Goal: Navigation & Orientation: Find specific page/section

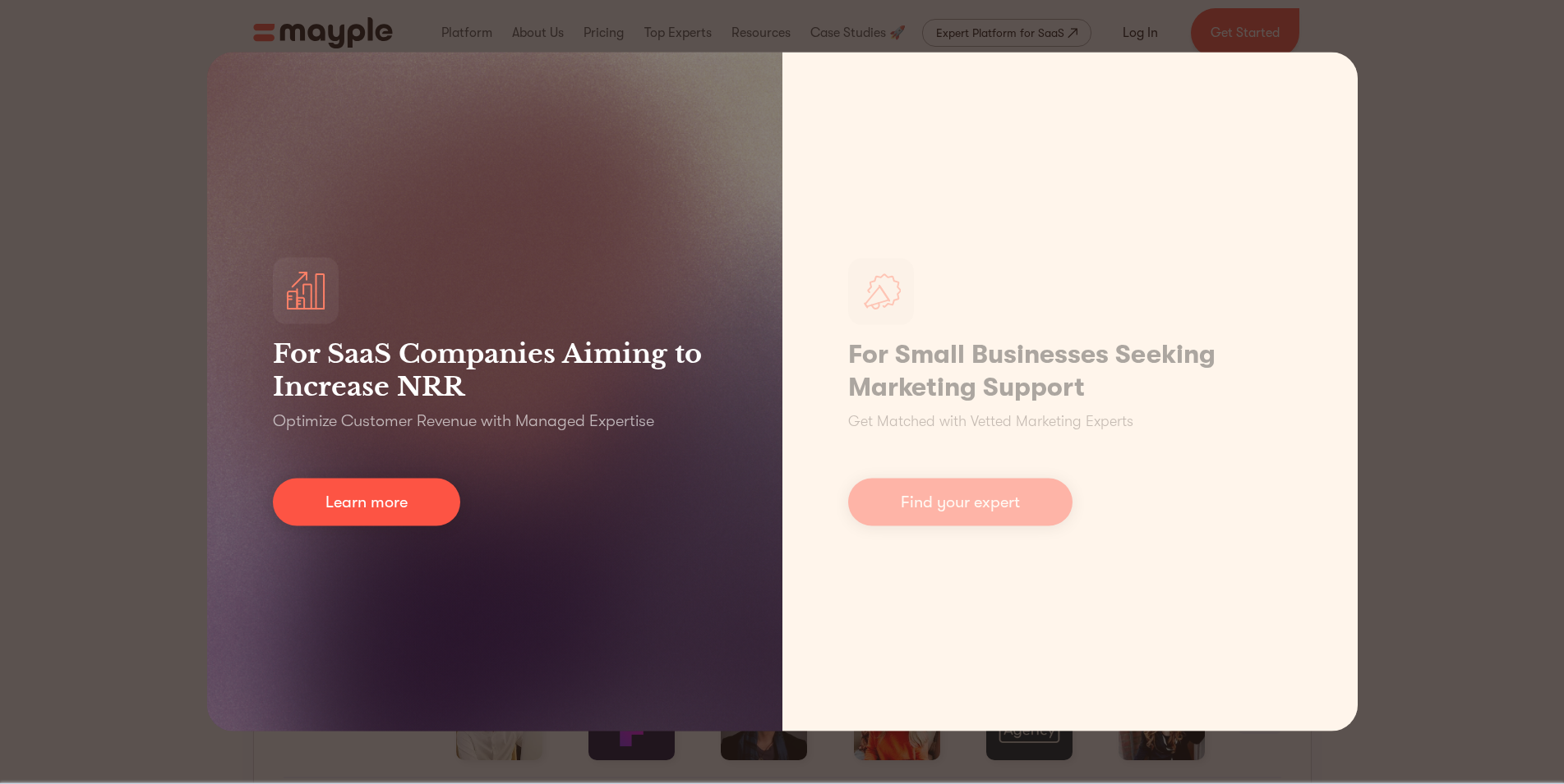
scroll to position [503, 0]
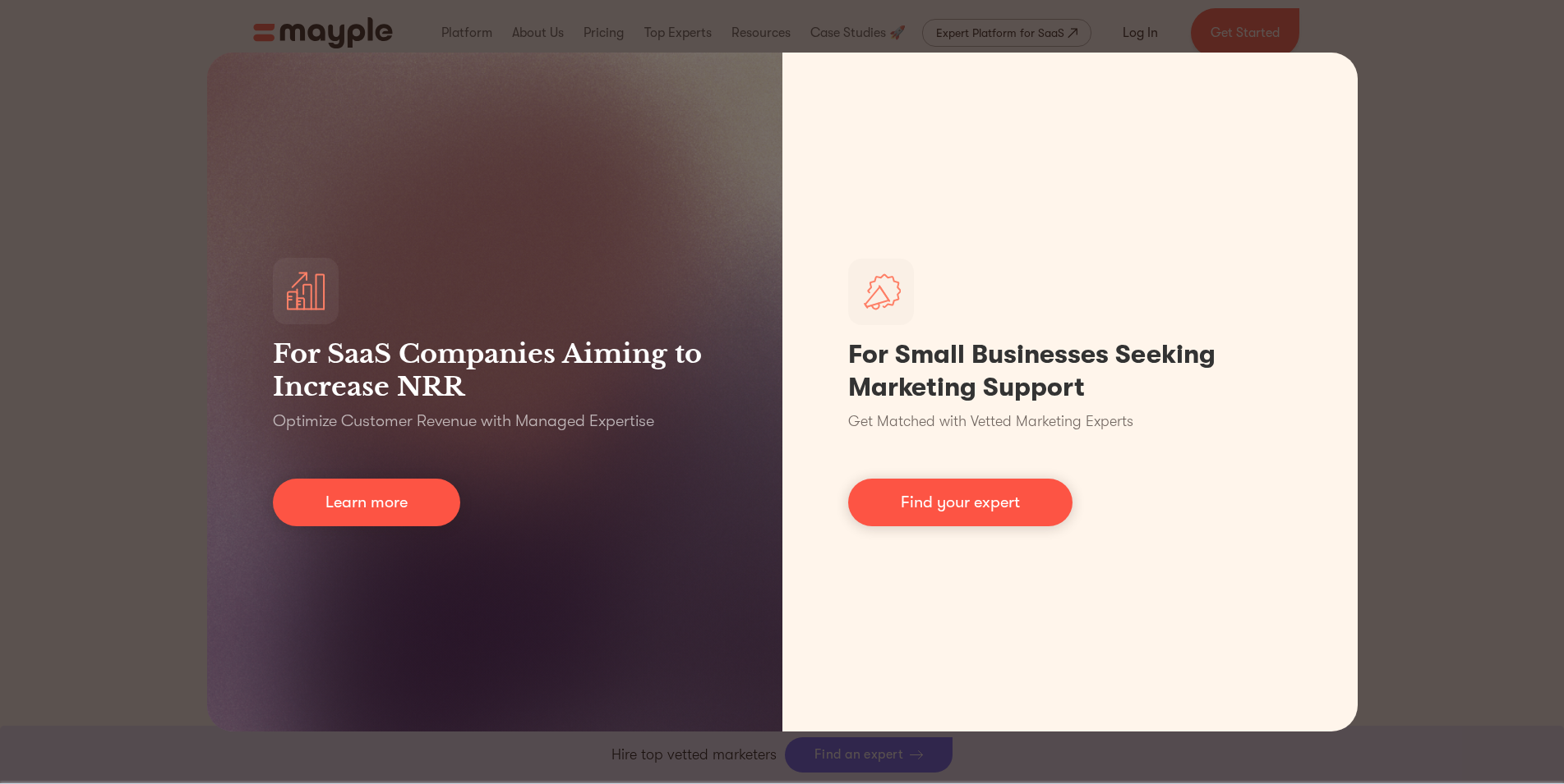
click at [97, 237] on div "For SaaS Companies Aiming to Increase NRR Optimize Customer Revenue with Manage…" at bounding box center [782, 392] width 1564 height 784
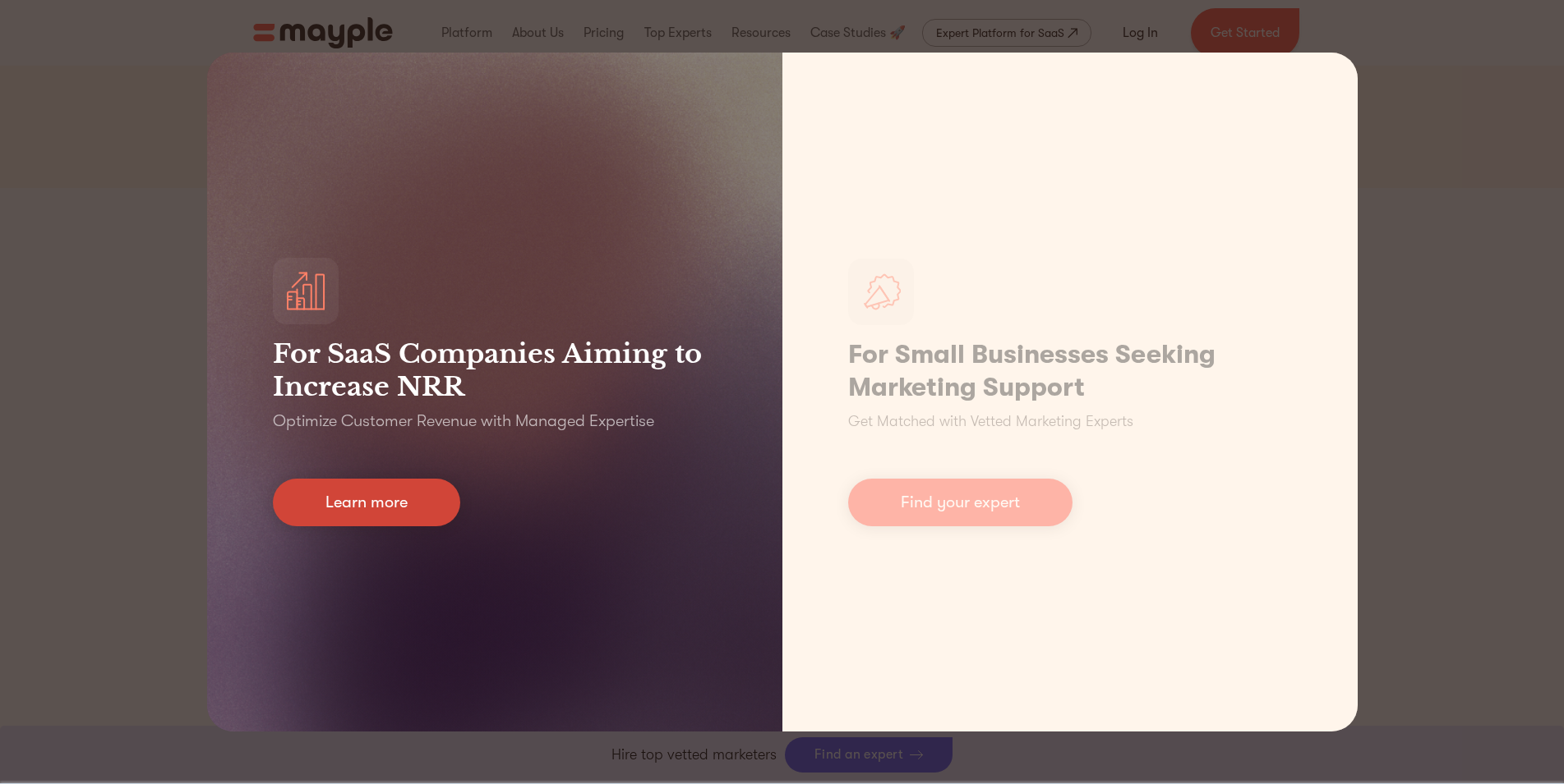
click at [395, 520] on link "Learn more" at bounding box center [366, 502] width 187 height 47
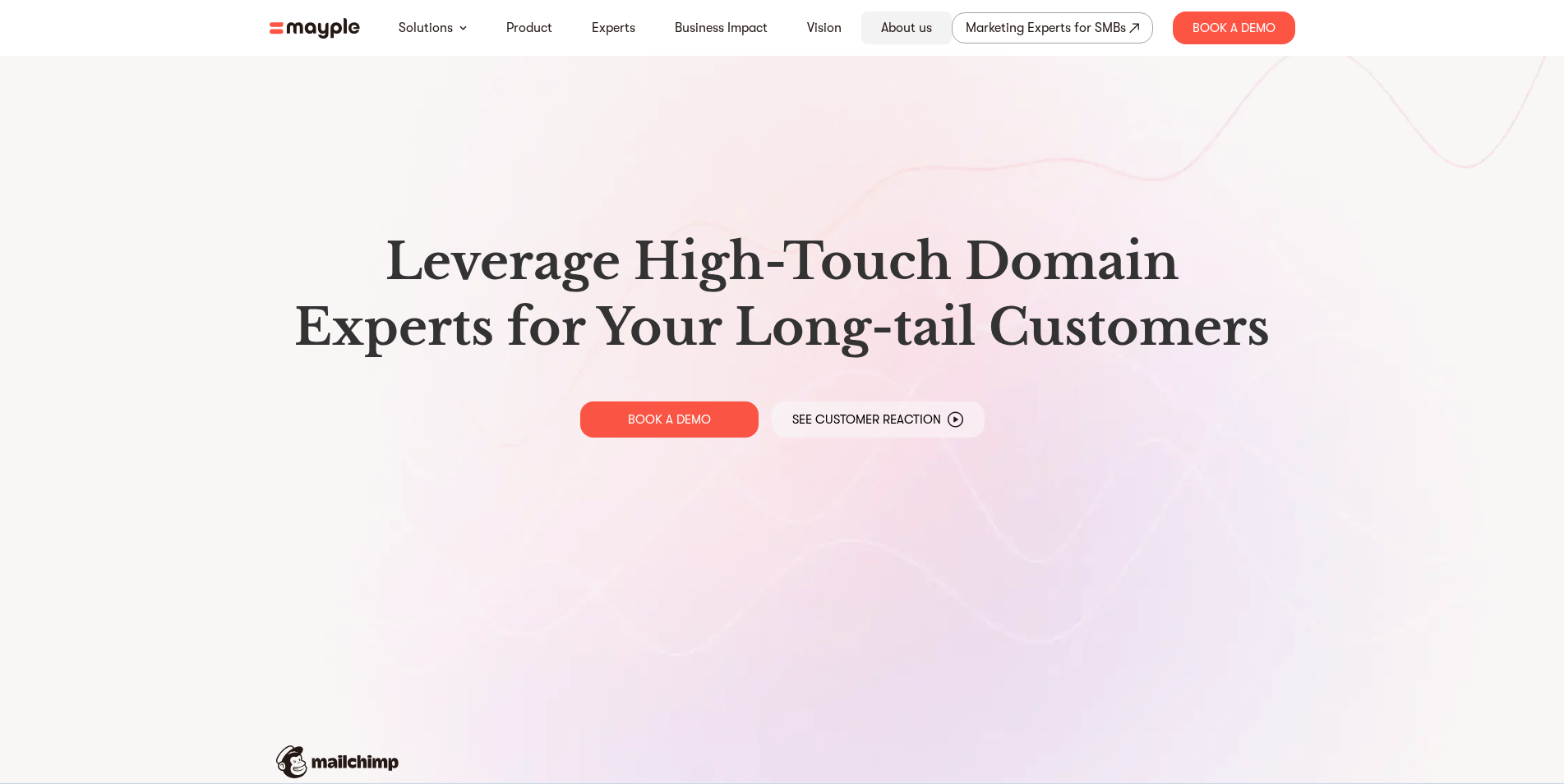
click at [903, 30] on link "About us" at bounding box center [907, 28] width 51 height 19
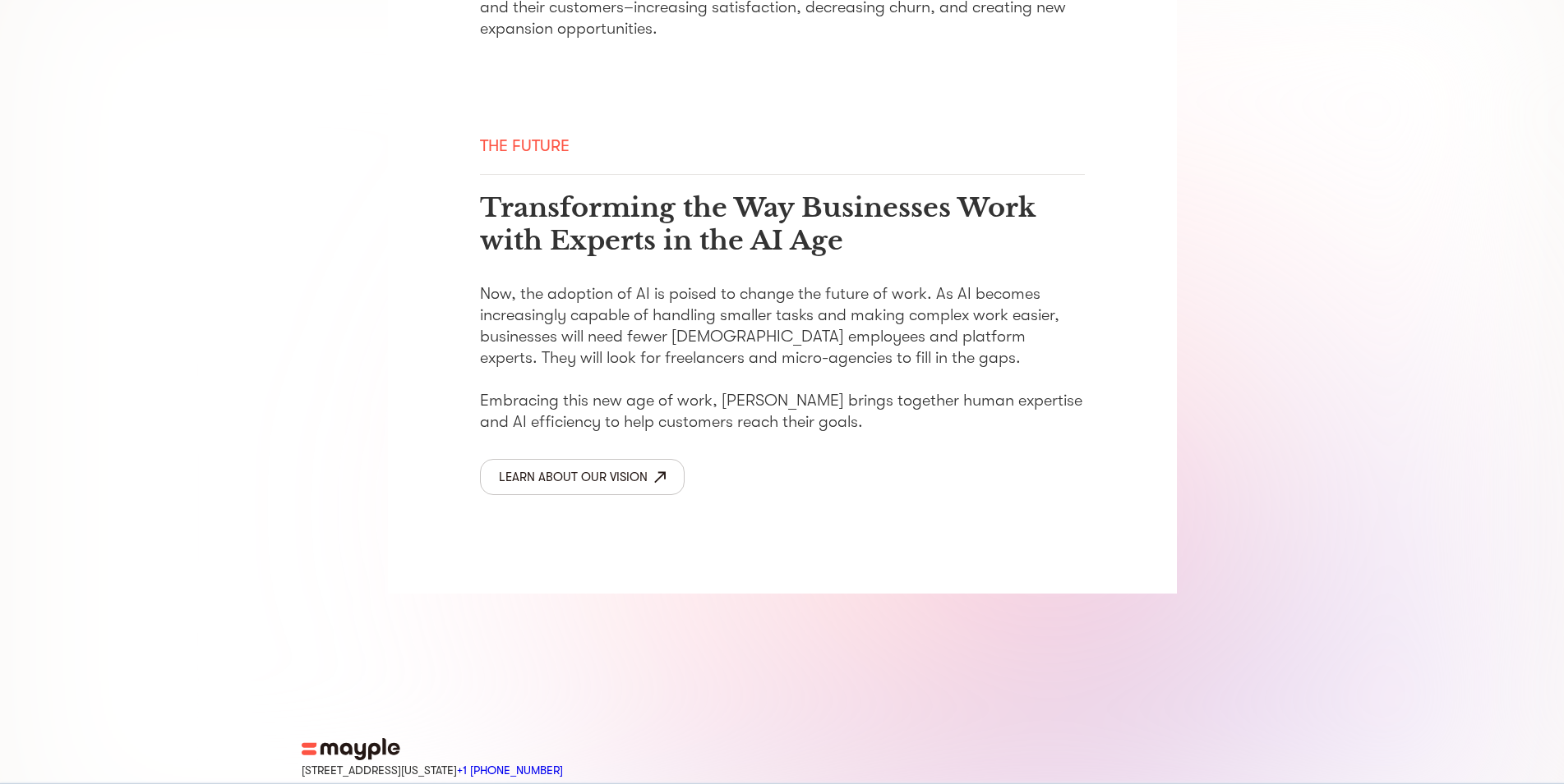
scroll to position [2598, 0]
